Goal: Register for event/course

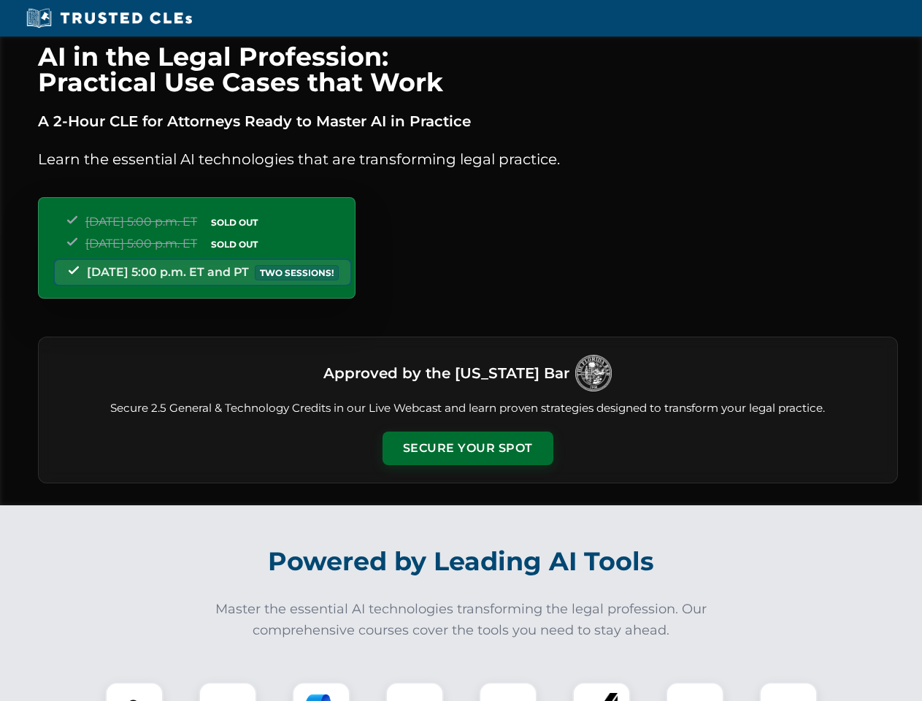
click at [467, 448] on button "Secure Your Spot" at bounding box center [467, 448] width 171 height 34
click at [134, 691] on img at bounding box center [134, 711] width 42 height 42
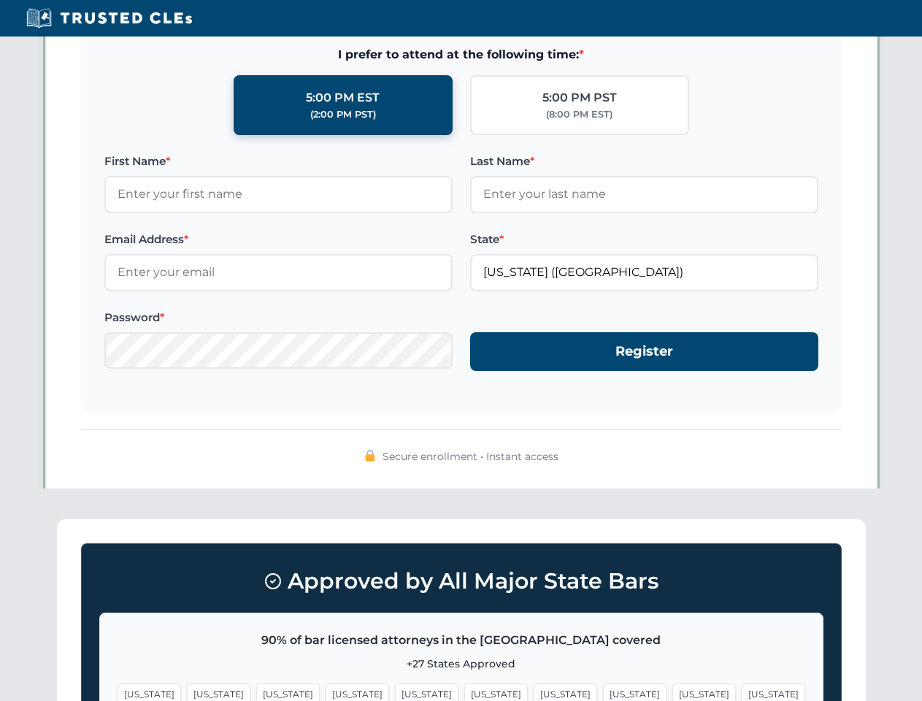
click at [533, 691] on span "[US_STATE]" at bounding box center [564, 693] width 63 height 21
click at [672, 691] on span "[US_STATE]" at bounding box center [703, 693] width 63 height 21
